Goal: Check status: Check status

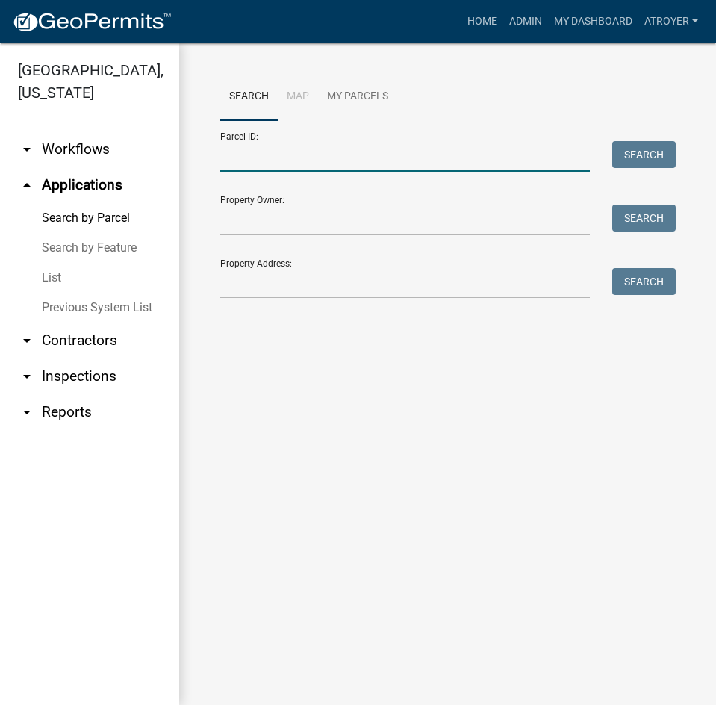
click at [373, 163] on input "Parcel ID:" at bounding box center [405, 156] width 370 height 31
click at [276, 292] on input "Property Address:" at bounding box center [405, 283] width 370 height 31
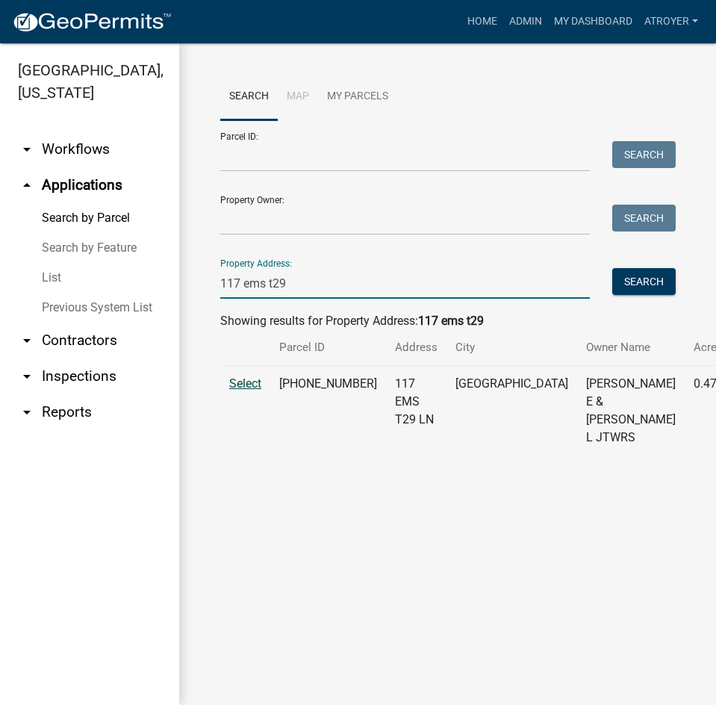
type input "117 ems t29"
click at [246, 391] on span "Select" at bounding box center [245, 383] width 32 height 14
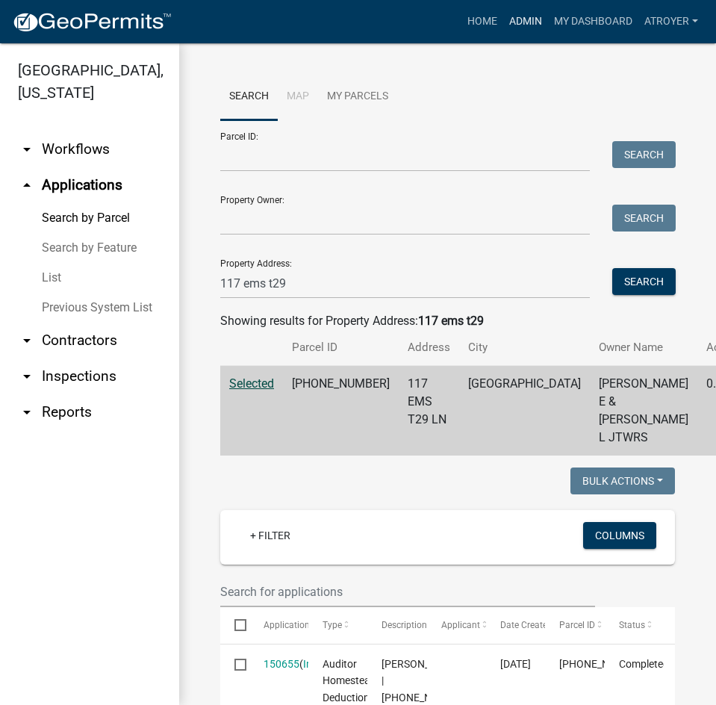
click at [526, 16] on link "Admin" at bounding box center [525, 21] width 45 height 28
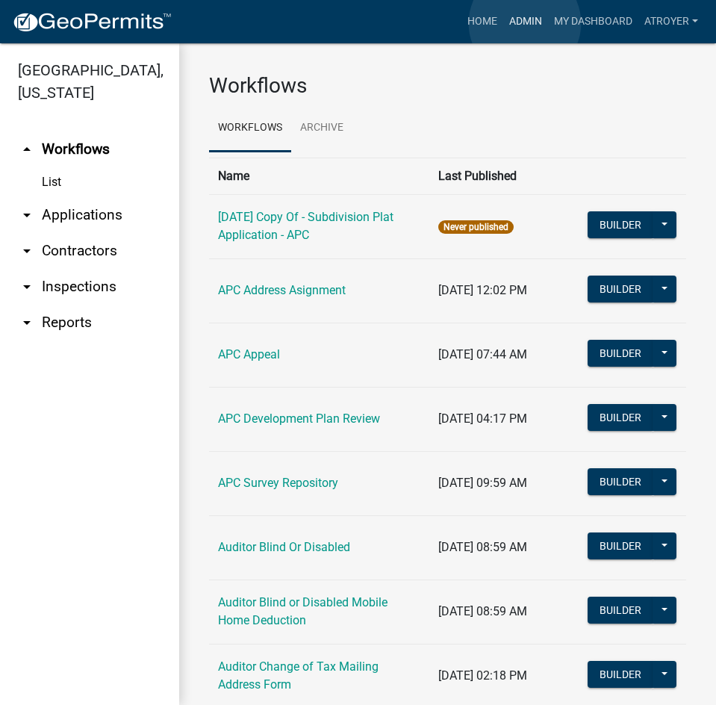
click at [525, 23] on link "Admin" at bounding box center [525, 21] width 45 height 28
click at [84, 220] on link "arrow_drop_down Applications" at bounding box center [89, 215] width 179 height 36
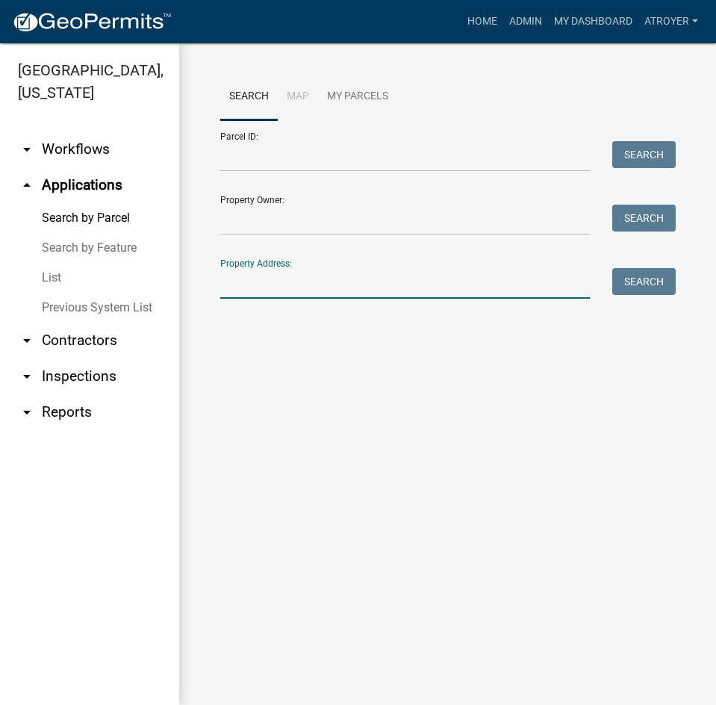
click at [283, 293] on input "Property Address:" at bounding box center [405, 283] width 370 height 31
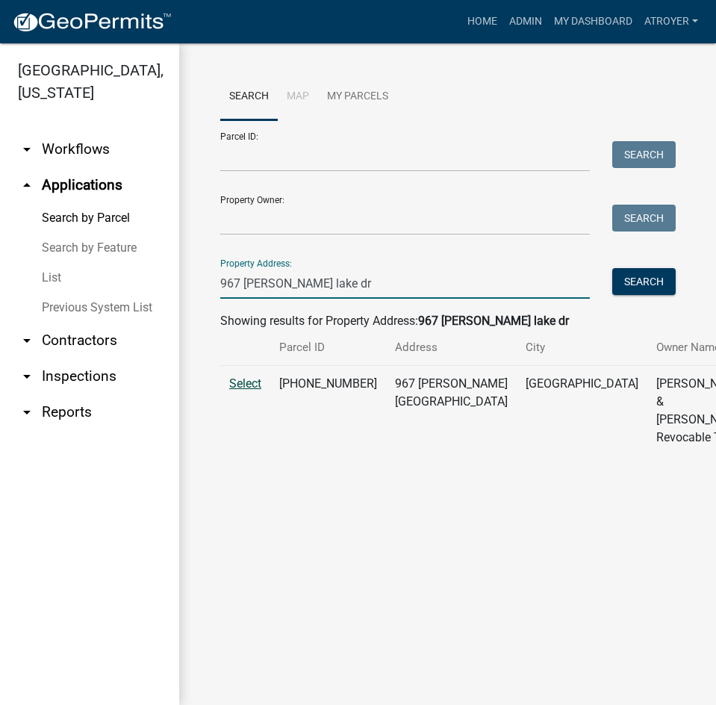
click at [246, 391] on span "Select" at bounding box center [245, 383] width 32 height 14
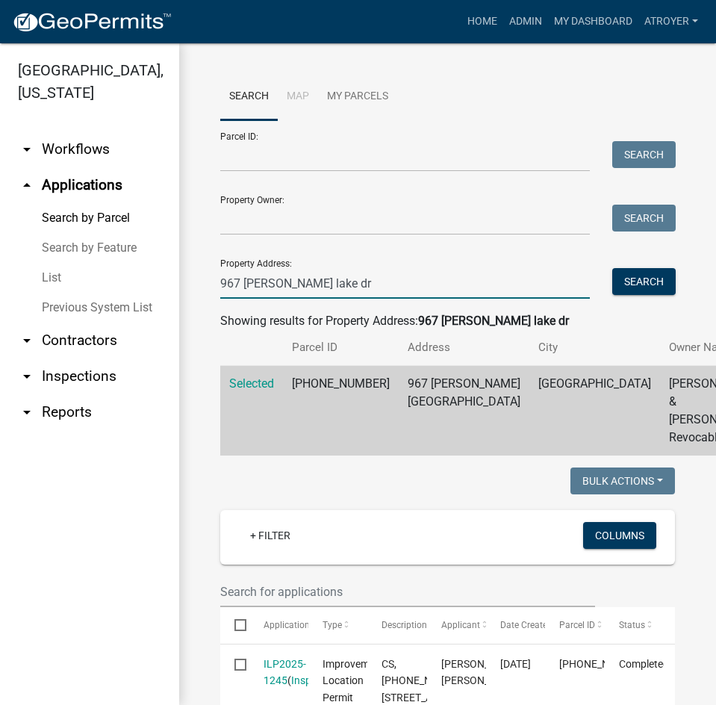
click at [370, 284] on input "967 [PERSON_NAME] lake dr" at bounding box center [405, 283] width 370 height 31
type input "9"
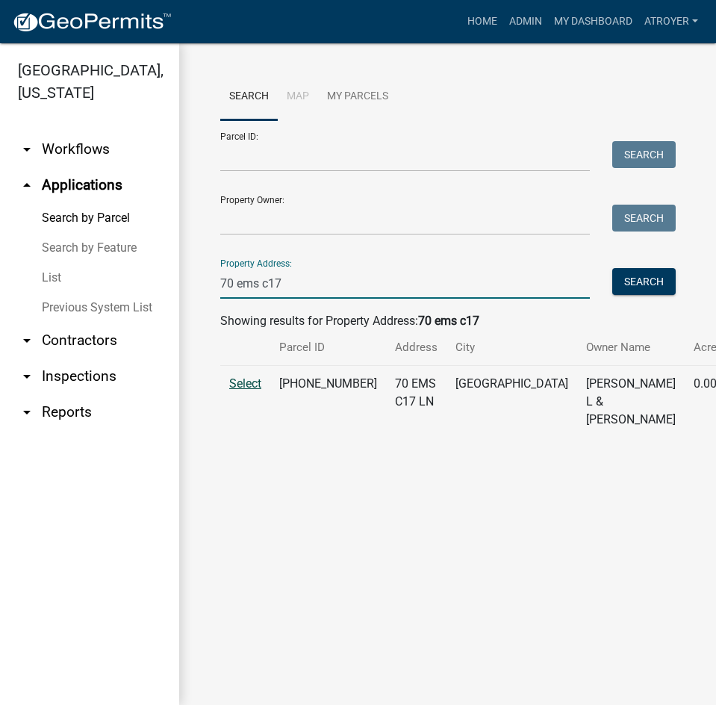
type input "70 ems c17"
click at [236, 391] on span "Select" at bounding box center [245, 383] width 32 height 14
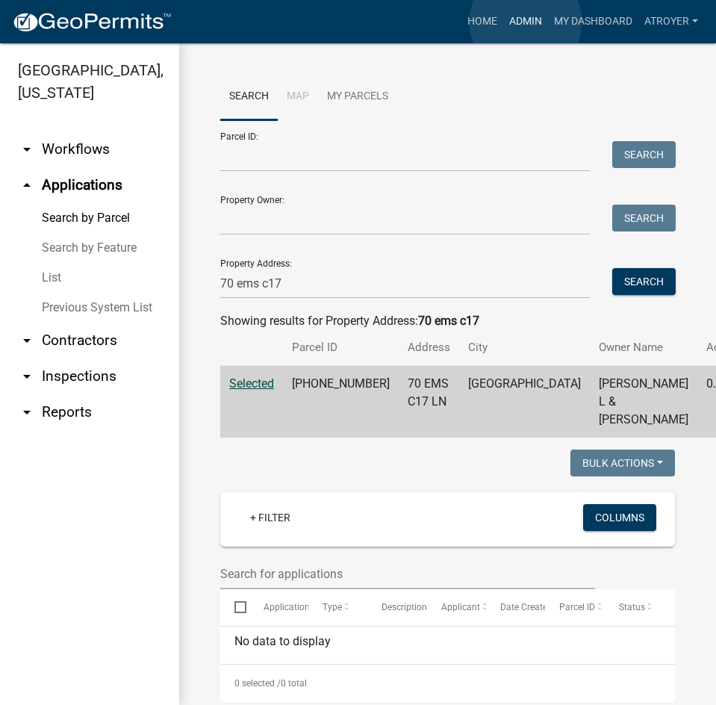
click at [526, 22] on link "Admin" at bounding box center [525, 21] width 45 height 28
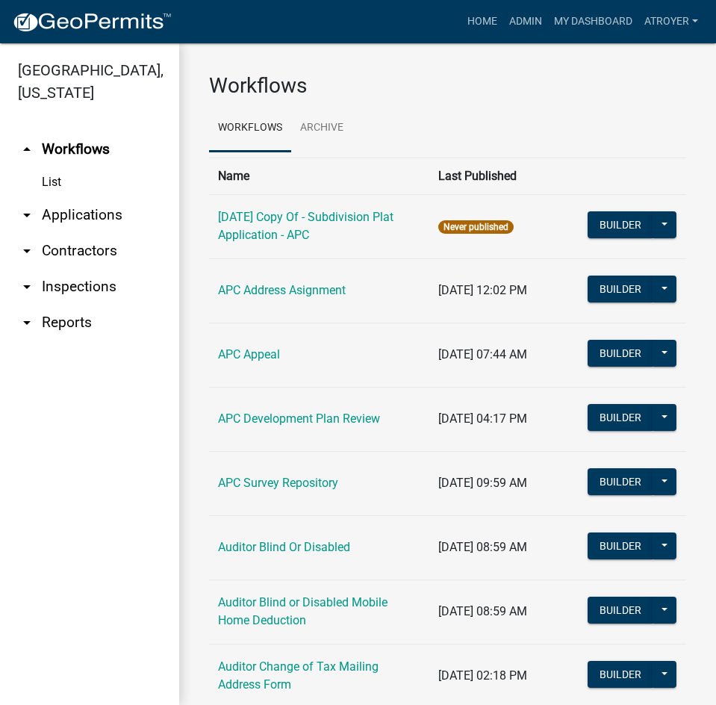
click at [57, 213] on link "arrow_drop_down Applications" at bounding box center [89, 215] width 179 height 36
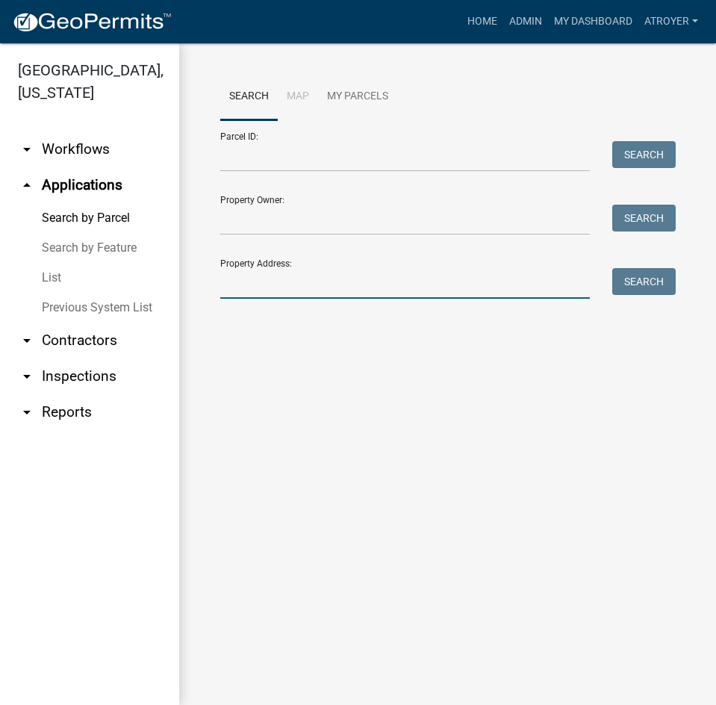
click at [352, 295] on input "Property Address:" at bounding box center [405, 283] width 370 height 31
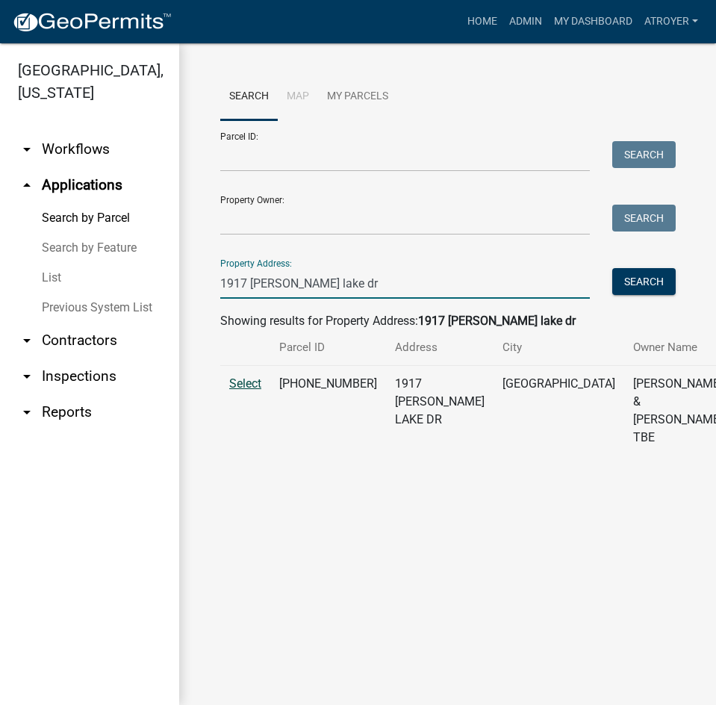
type input "1917 [PERSON_NAME] lake dr"
click at [238, 391] on span "Select" at bounding box center [245, 383] width 32 height 14
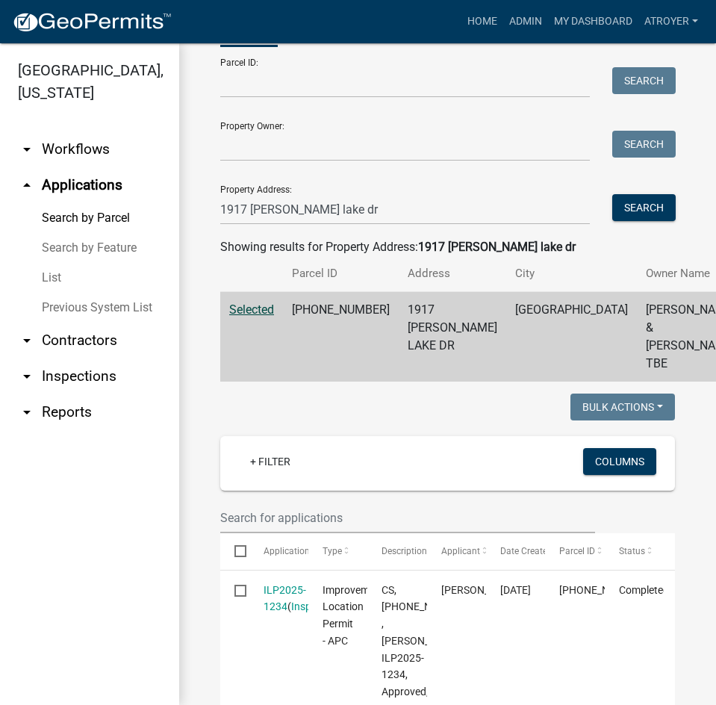
scroll to position [75, 0]
click at [514, 19] on link "Admin" at bounding box center [525, 21] width 45 height 28
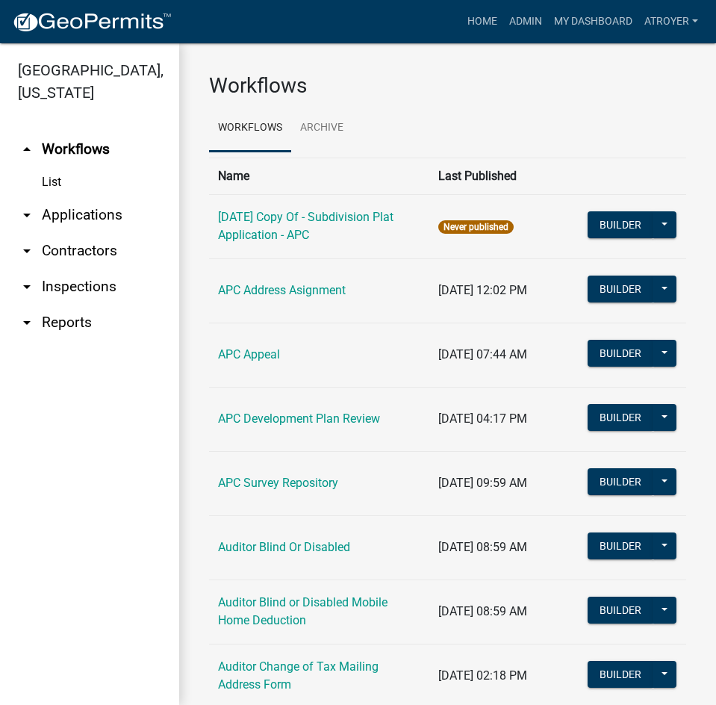
drag, startPoint x: 51, startPoint y: 209, endPoint x: 63, endPoint y: 211, distance: 12.8
click at [51, 209] on link "arrow_drop_down Applications" at bounding box center [89, 215] width 179 height 36
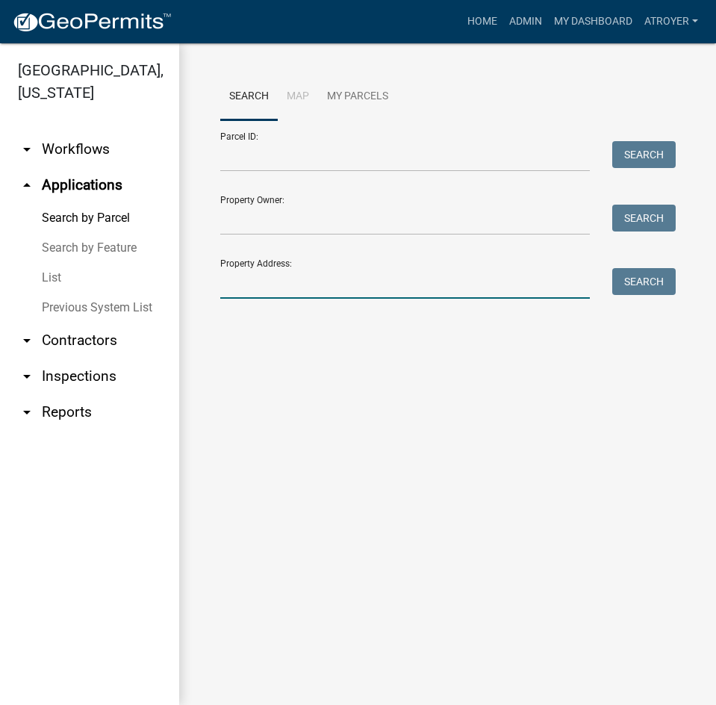
click at [294, 288] on input "Property Address:" at bounding box center [405, 283] width 370 height 31
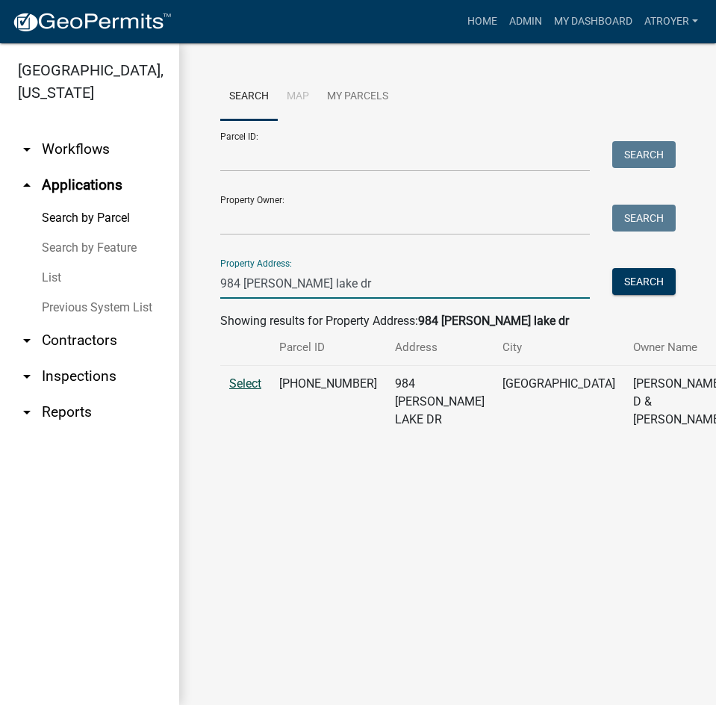
type input "984 [PERSON_NAME] lake dr"
click at [249, 391] on span "Select" at bounding box center [245, 383] width 32 height 14
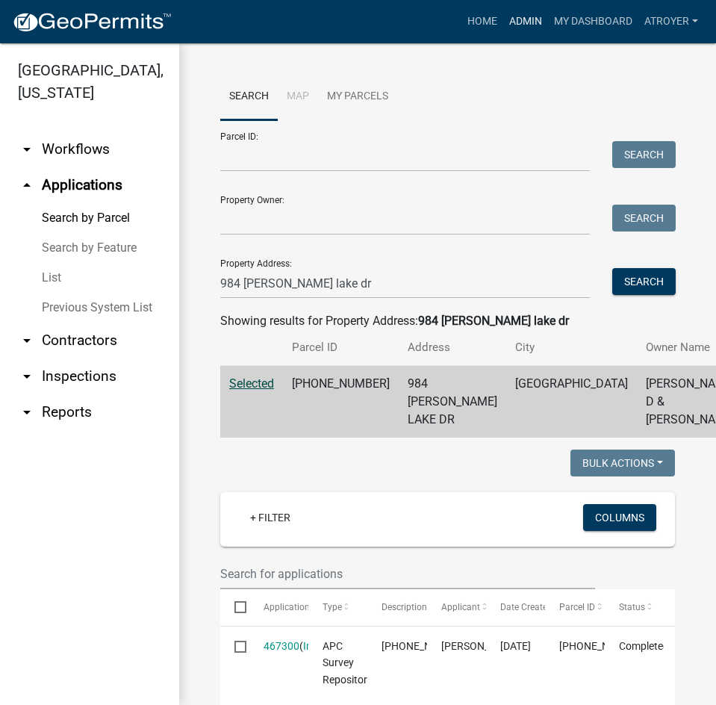
click at [512, 21] on link "Admin" at bounding box center [525, 21] width 45 height 28
